Goal: Complete application form

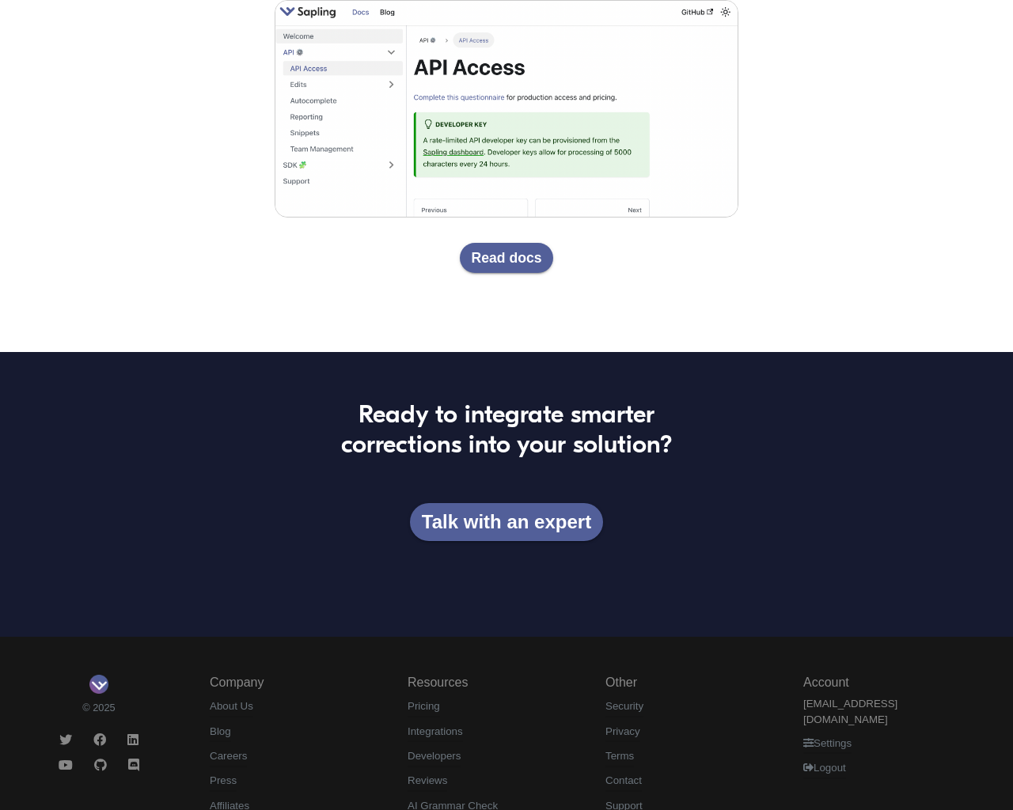
scroll to position [2925, 0]
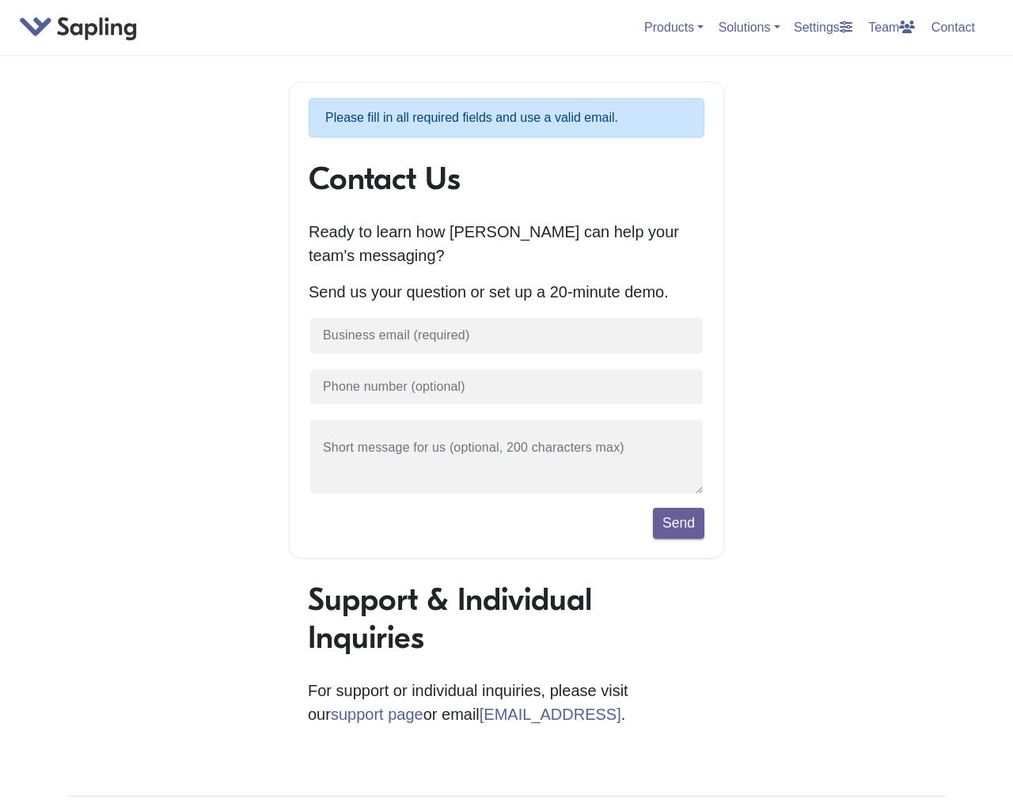
scroll to position [285, 0]
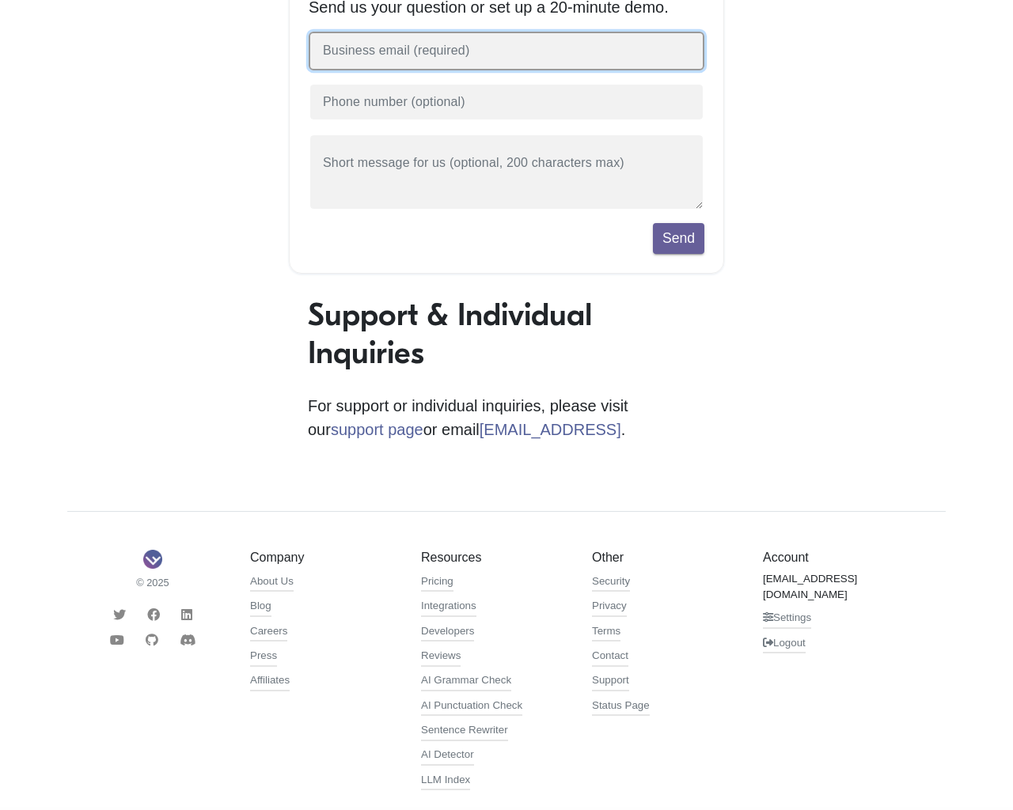
type input "1"
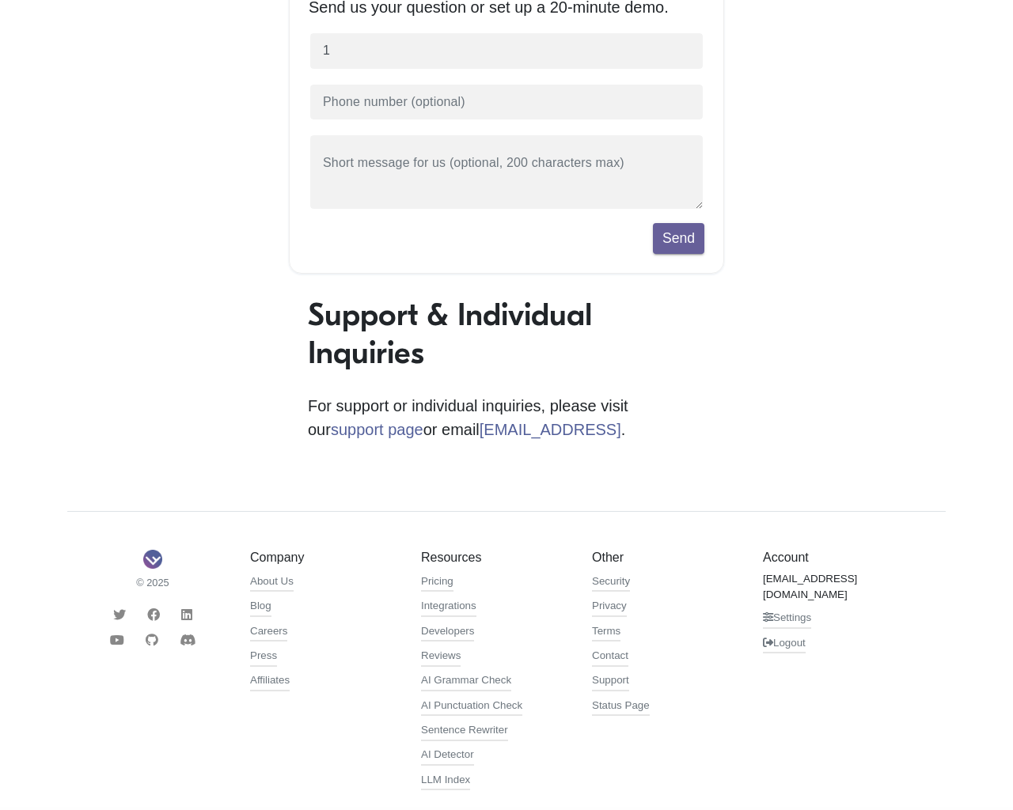
type input "[EMAIL_ADDRESS][DOMAIN_NAME]"
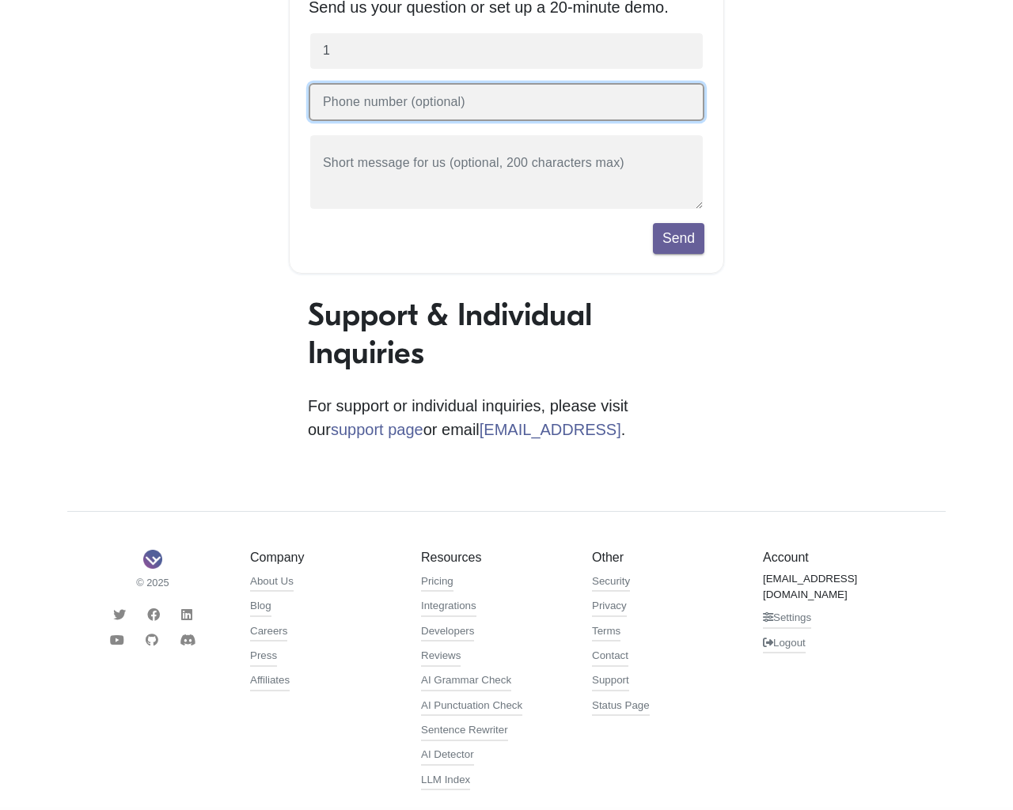
type input "[PHONE_NUMBER]"
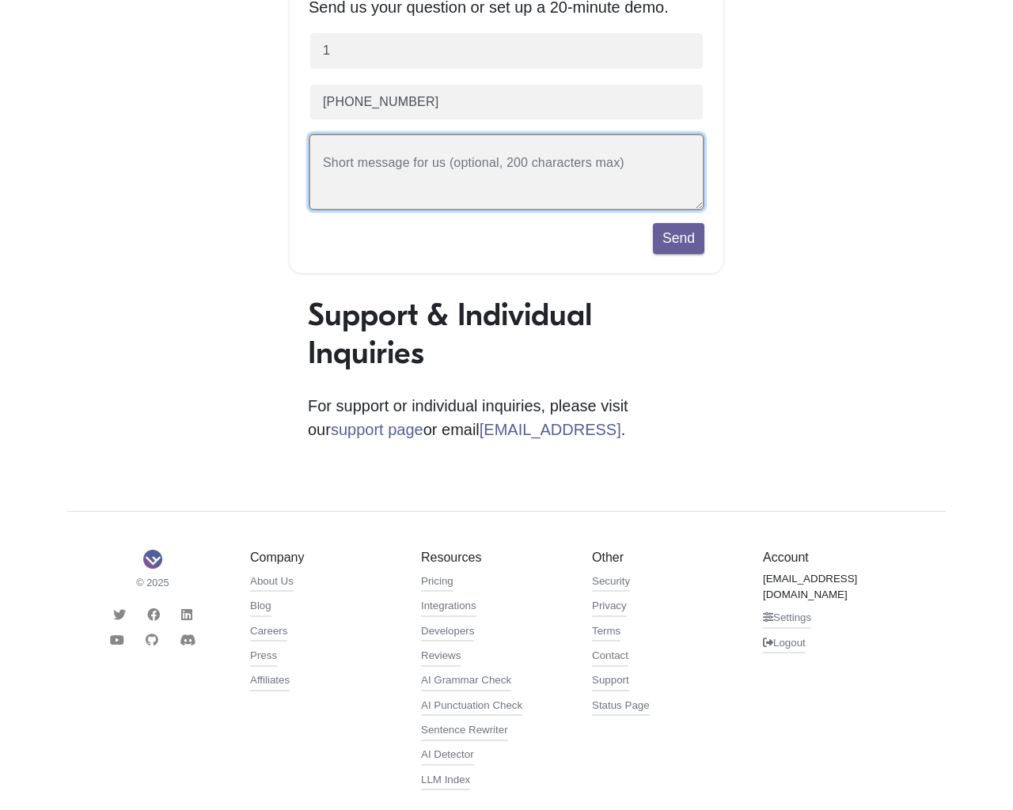
type textarea "20"
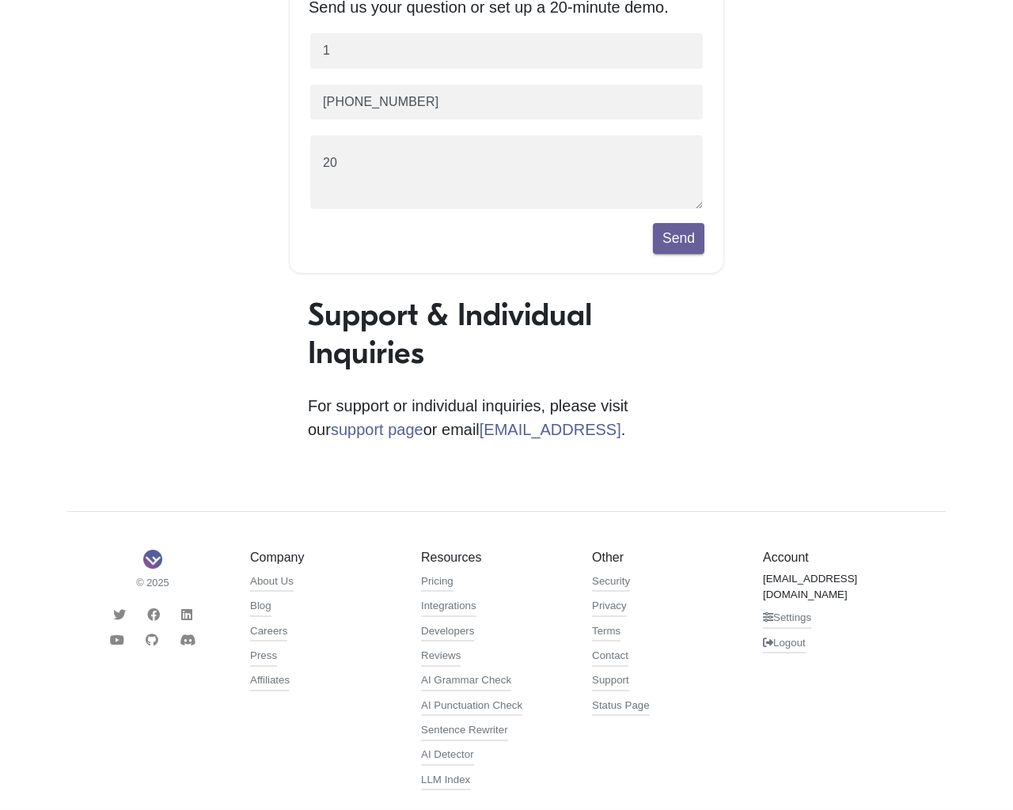
scroll to position [323, 0]
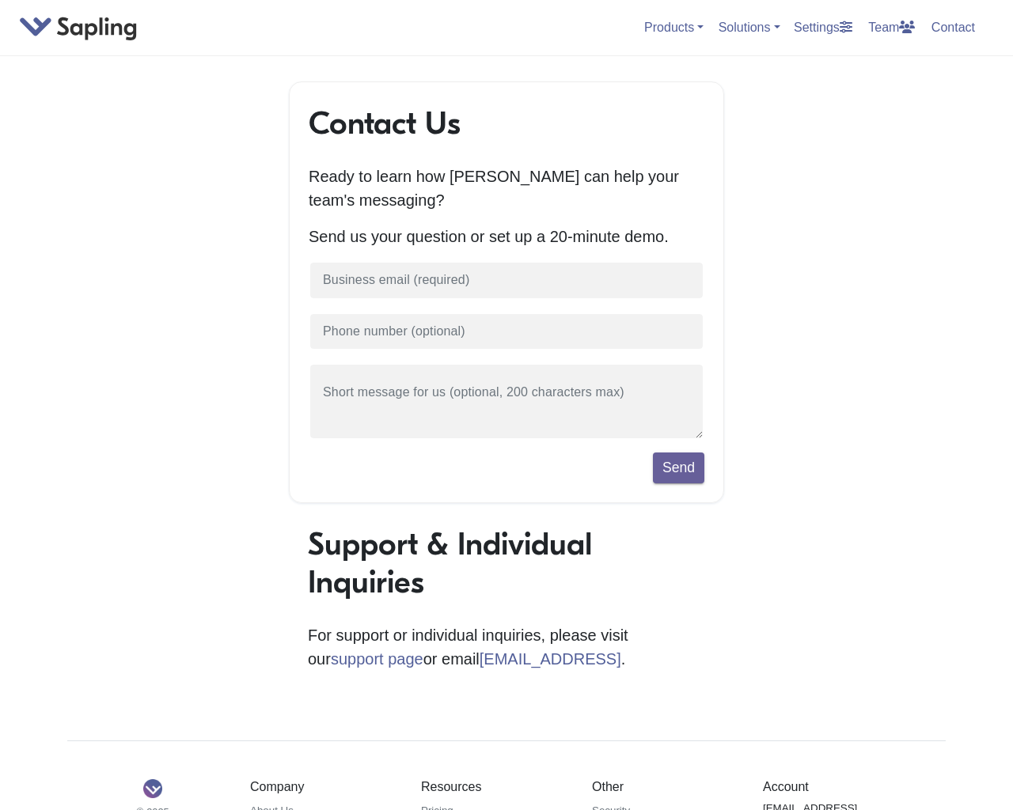
scroll to position [230, 0]
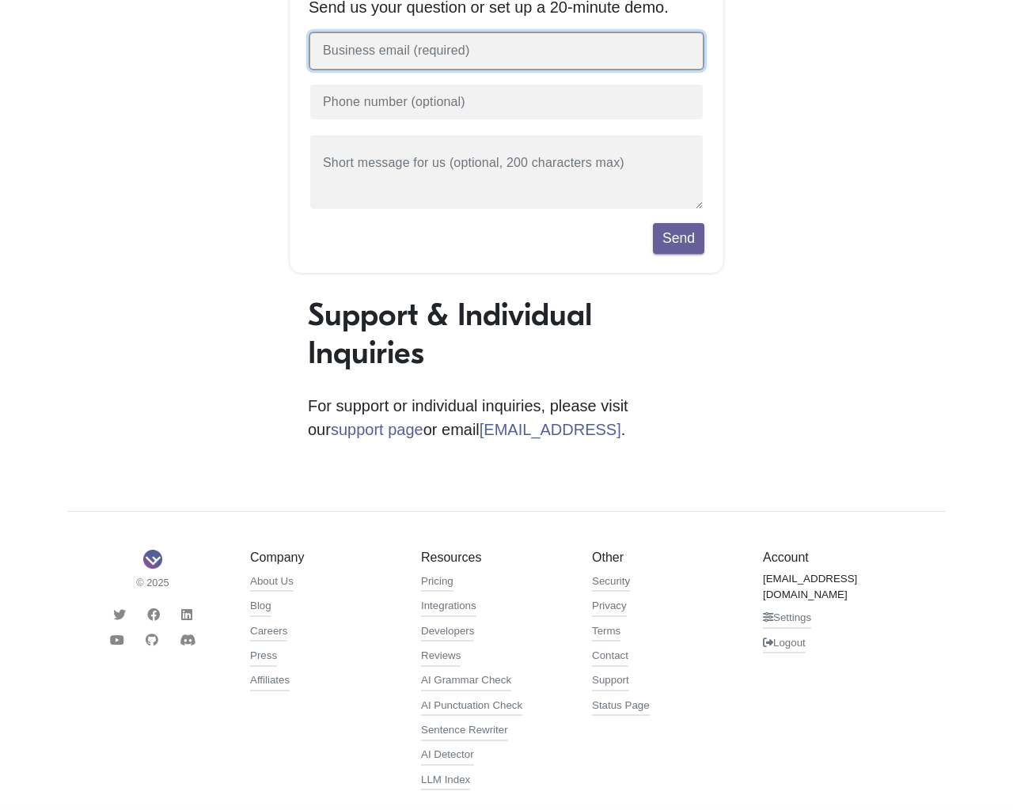
type input "1"
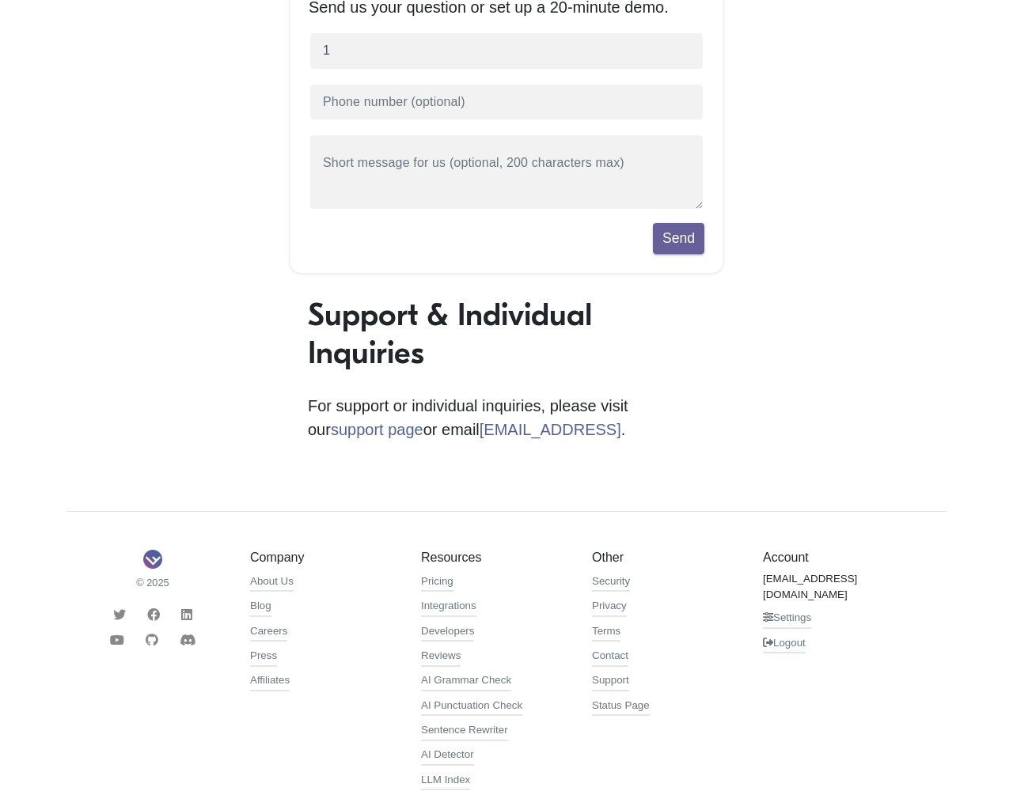
type input "[EMAIL_ADDRESS][DOMAIN_NAME]"
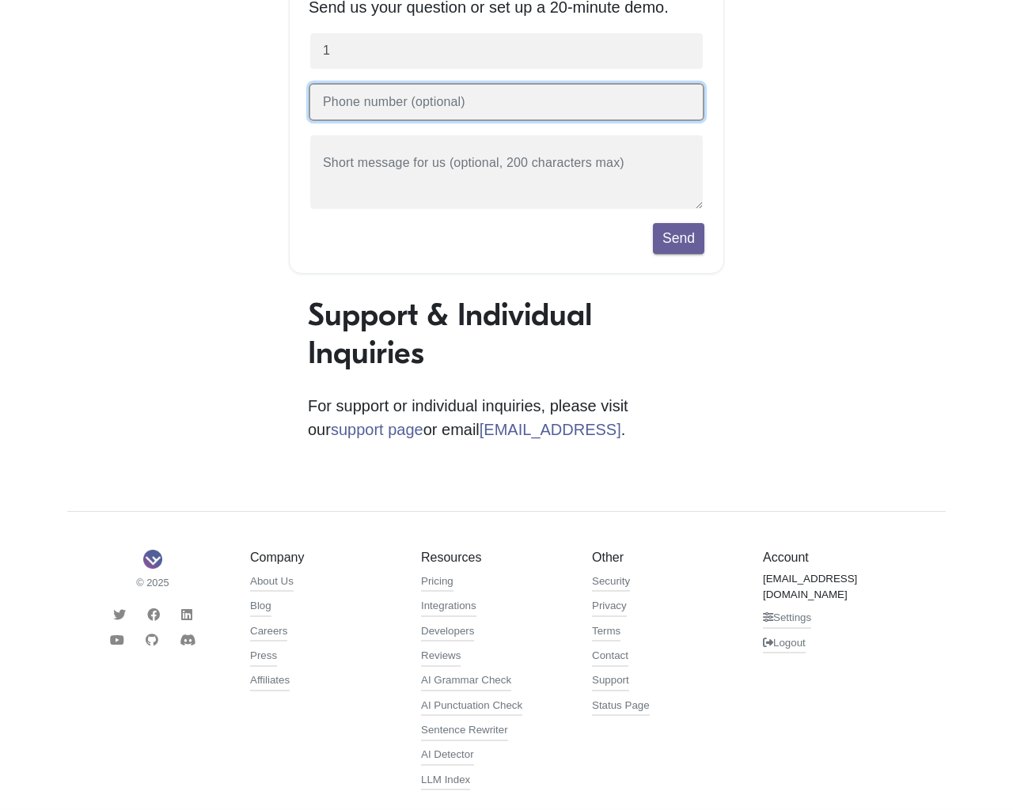
type input "[PHONE_NUMBER]"
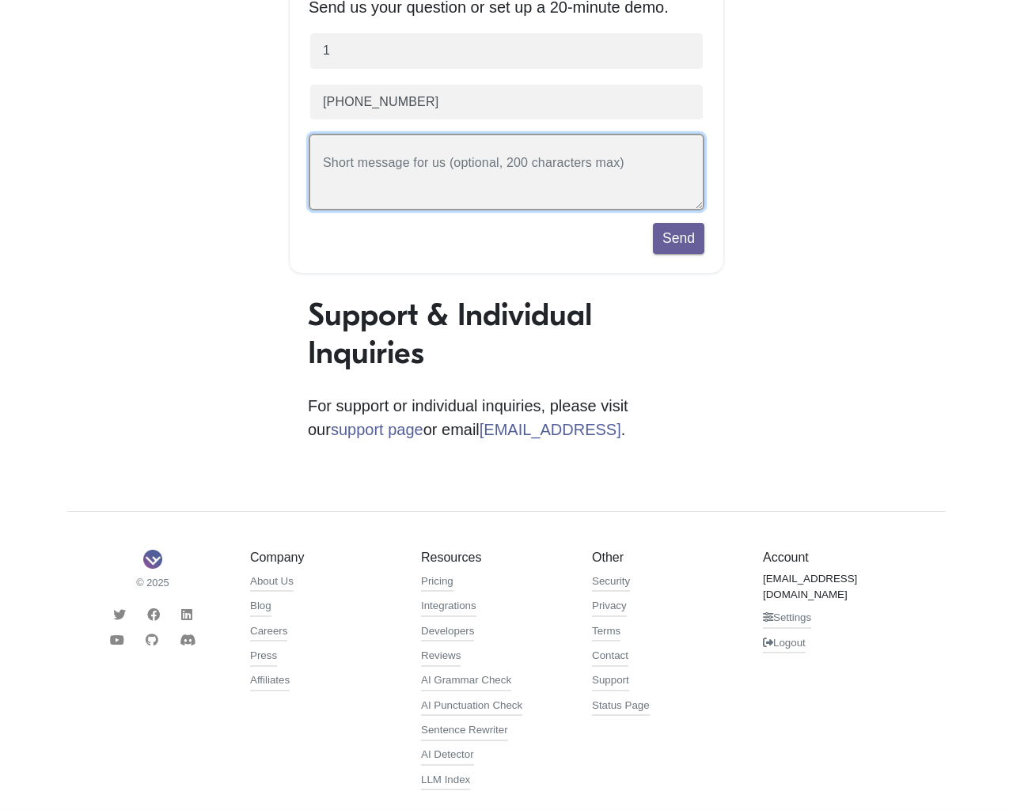
type textarea "20"
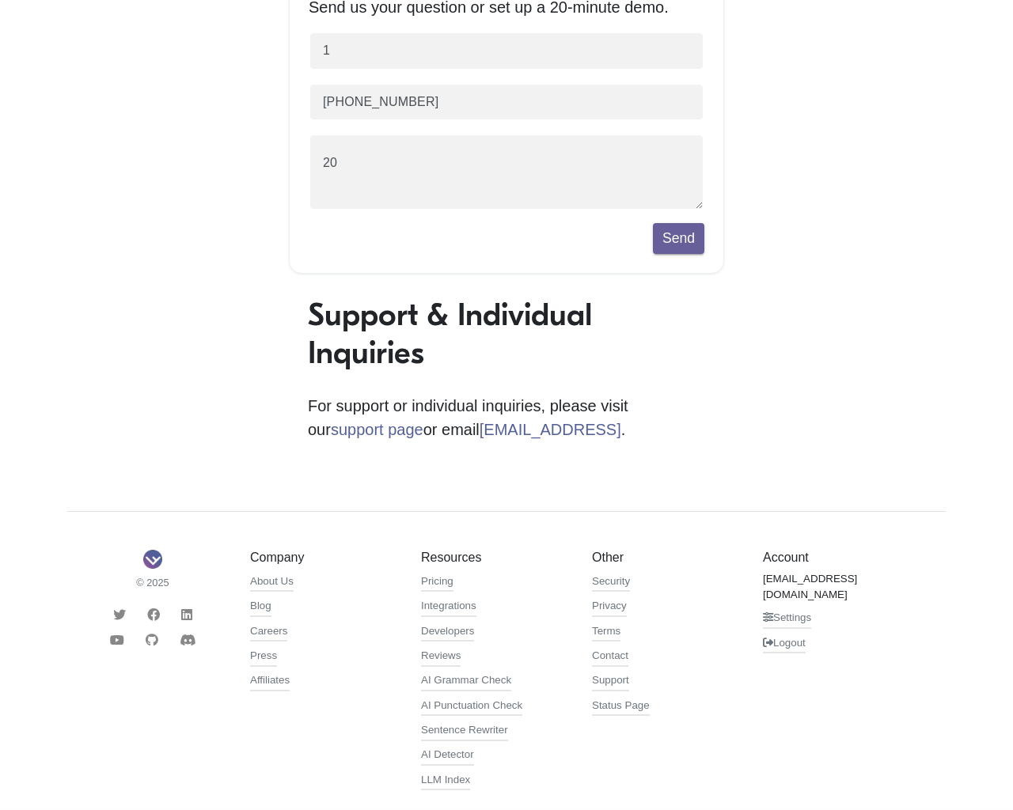
scroll to position [268, 0]
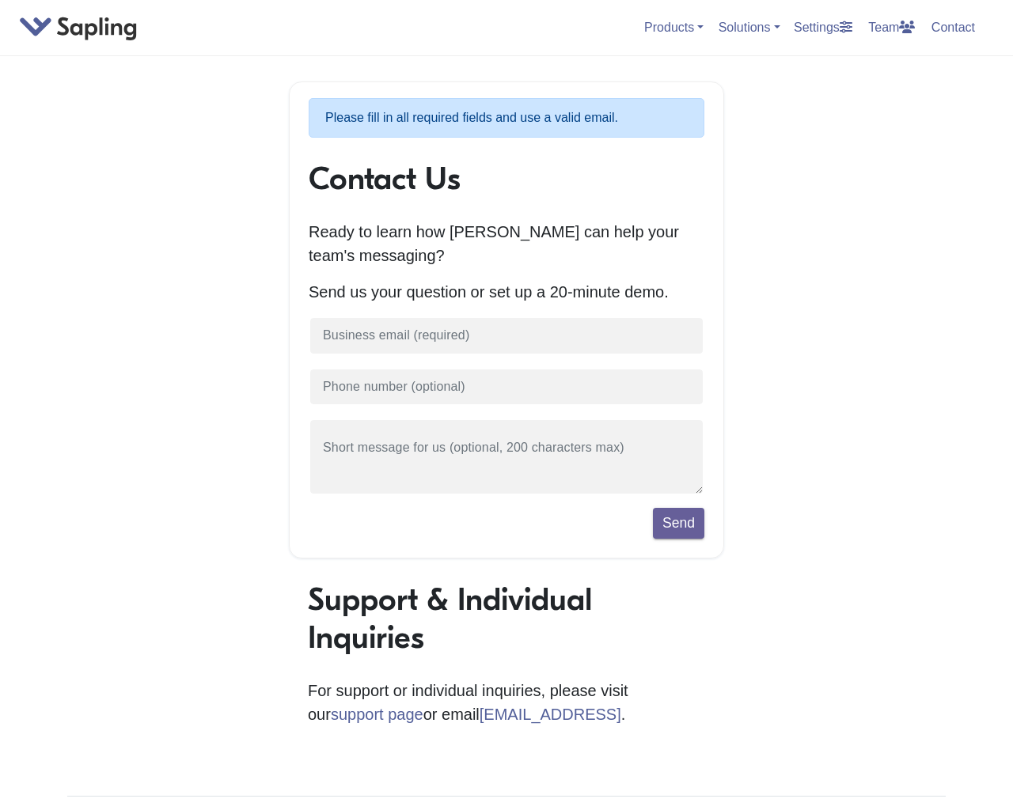
scroll to position [285, 0]
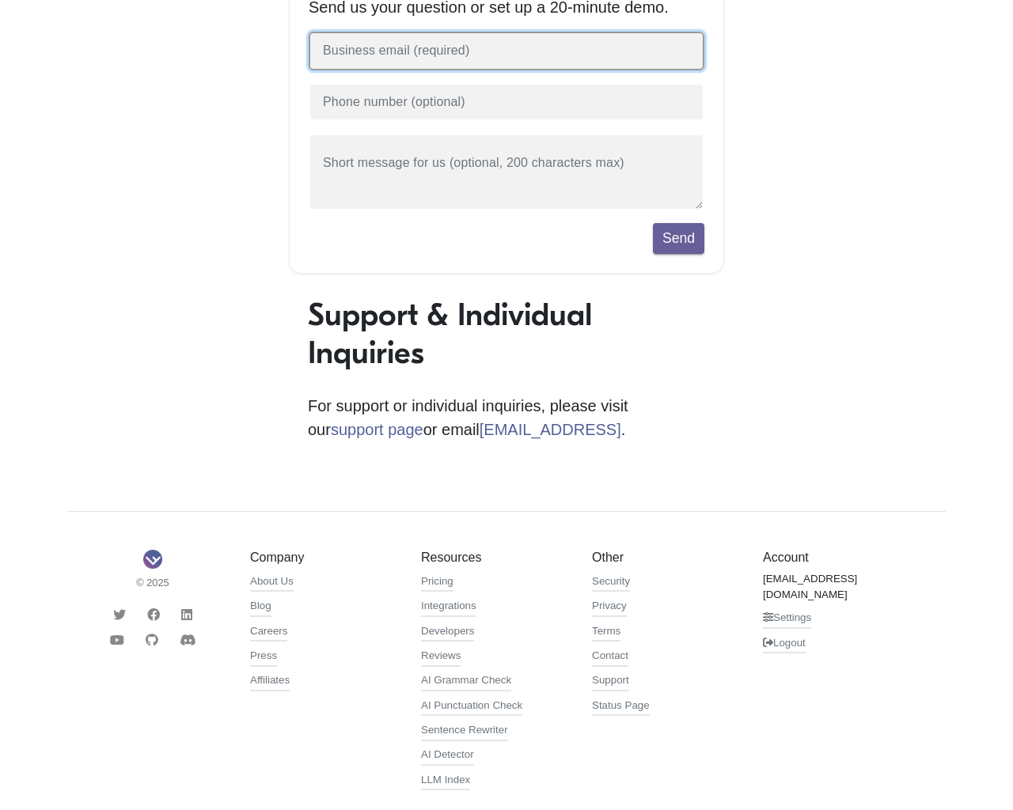
type input "1"
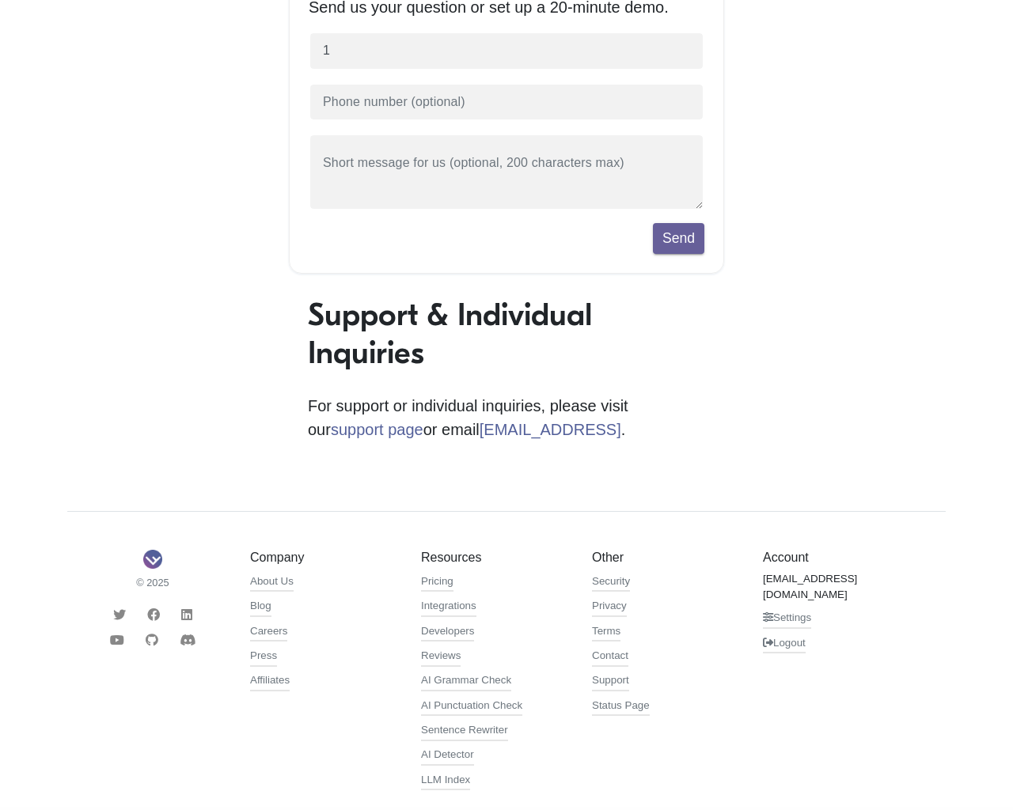
type input "[EMAIL_ADDRESS][DOMAIN_NAME]"
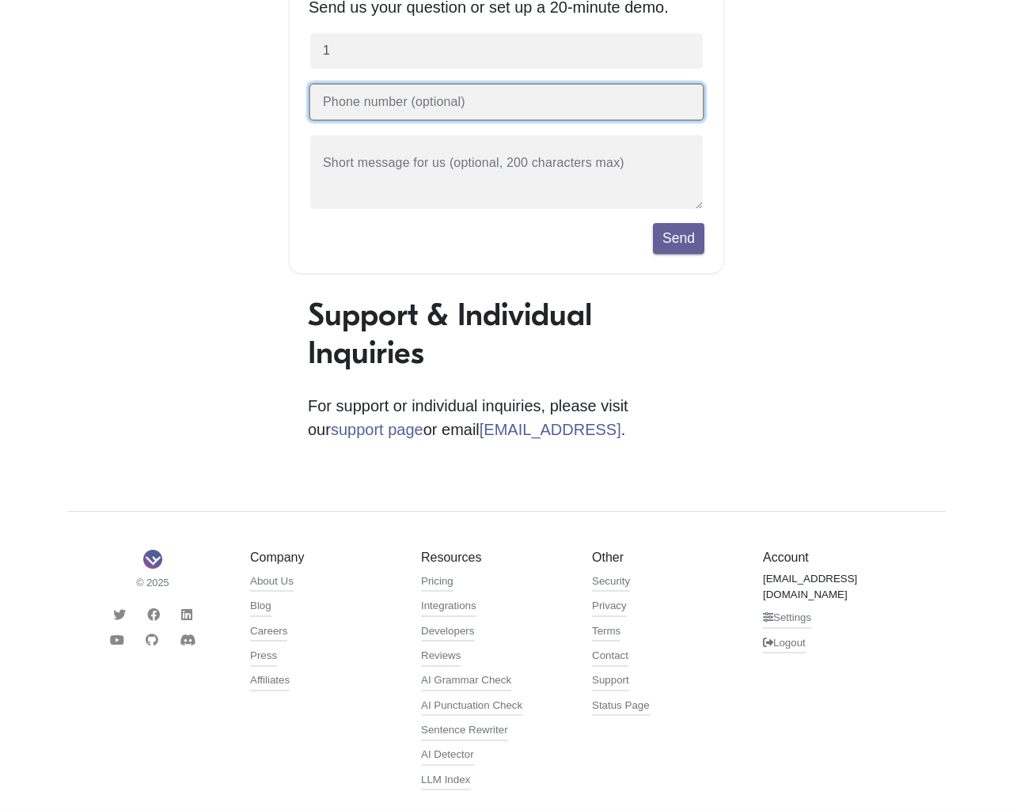
type input "[PHONE_NUMBER]"
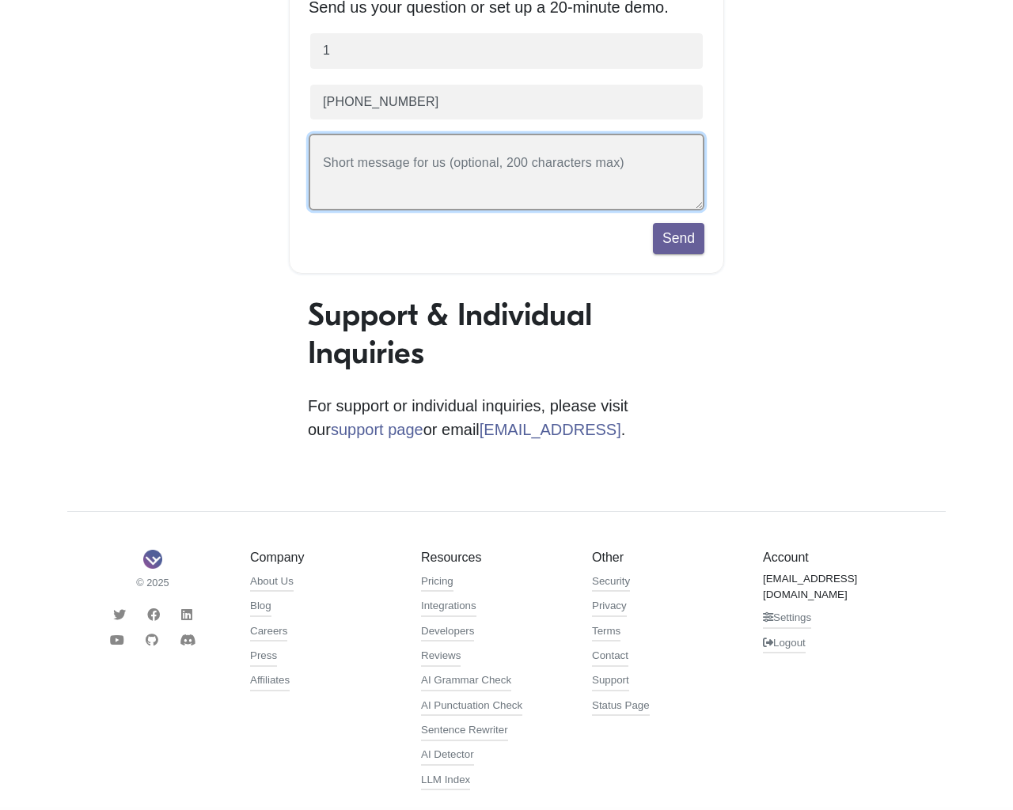
type textarea "20"
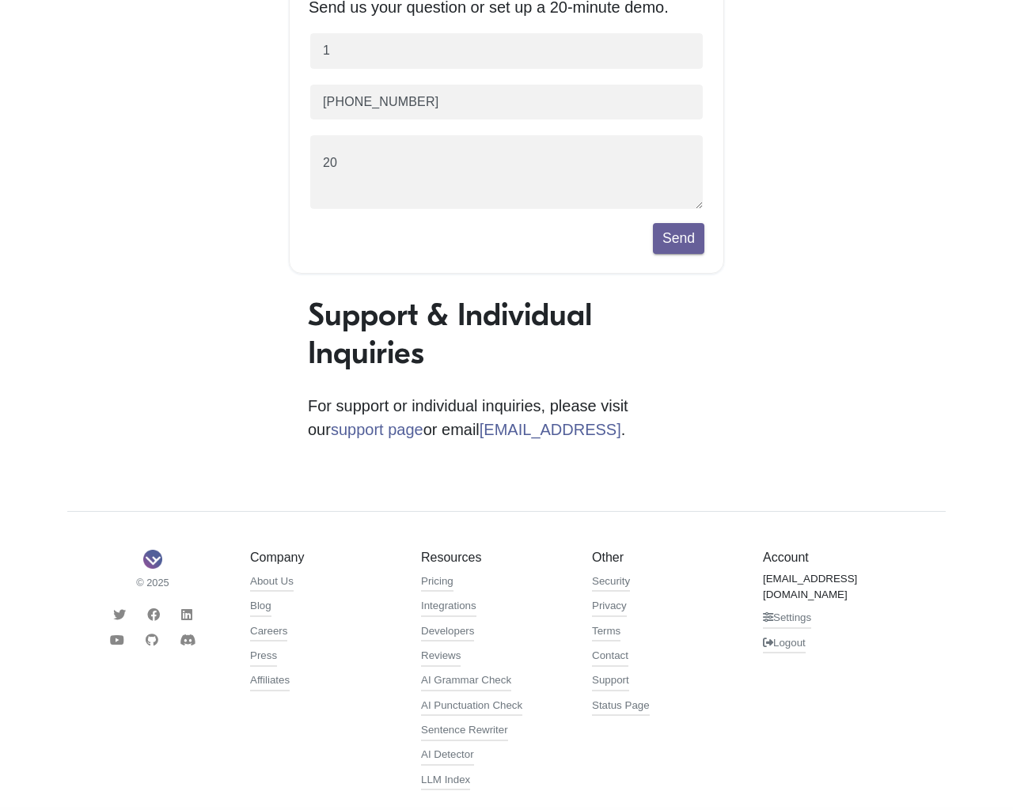
scroll to position [323, 0]
